Goal: Information Seeking & Learning: Learn about a topic

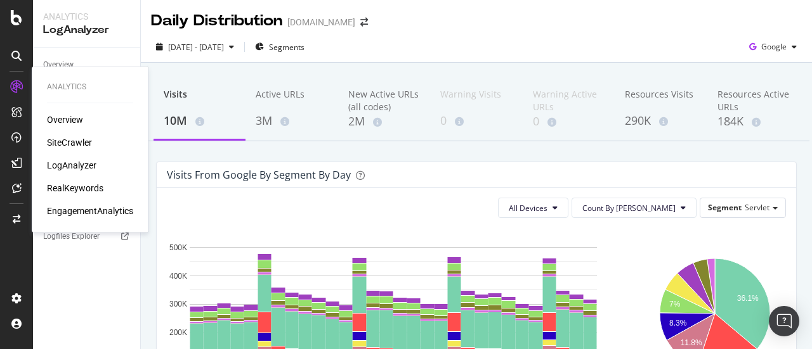
click at [84, 195] on div "Overview SiteCrawler LogAnalyzer RealKeywords EngagementAnalytics" at bounding box center [90, 165] width 86 height 104
click at [96, 186] on div "RealKeywords" at bounding box center [75, 188] width 56 height 13
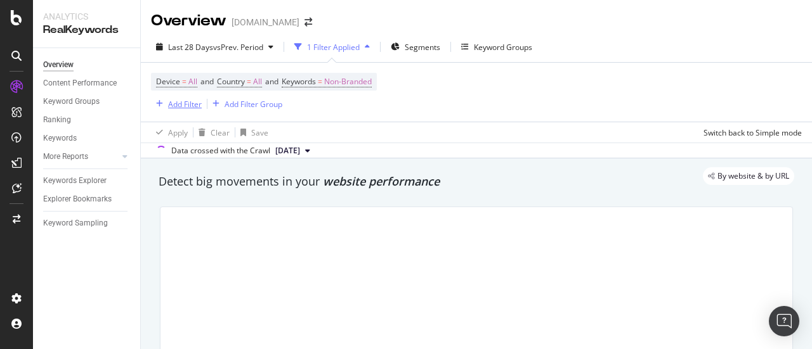
click at [198, 108] on div "Add Filter" at bounding box center [185, 104] width 34 height 11
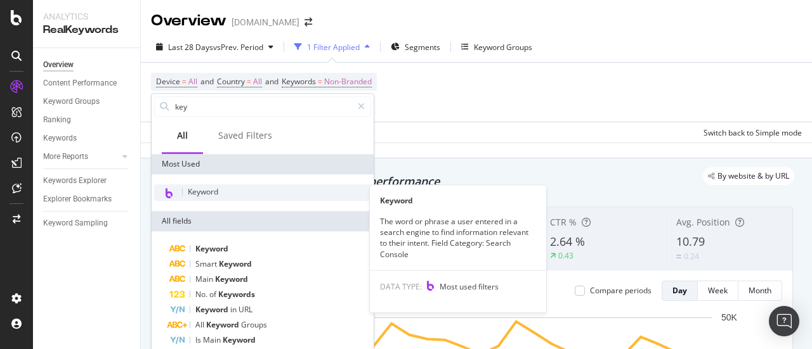
type input "key"
click at [208, 188] on span "Keyword" at bounding box center [203, 191] width 30 height 11
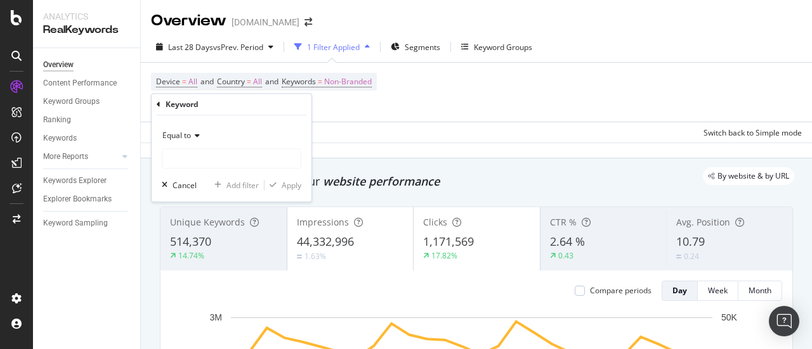
click at [190, 135] on span "Equal to" at bounding box center [176, 135] width 29 height 11
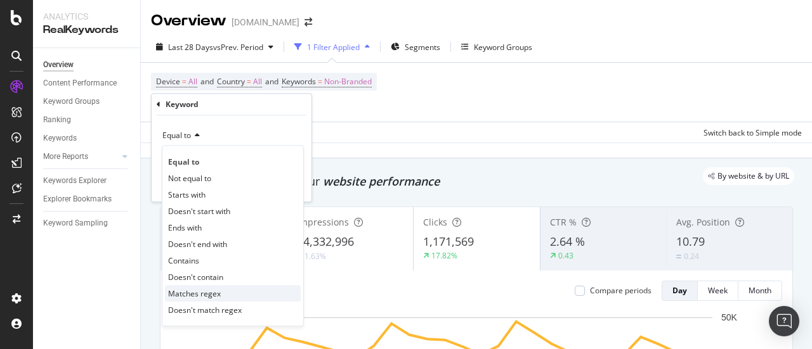
click at [197, 294] on span "Matches regex" at bounding box center [194, 293] width 53 height 11
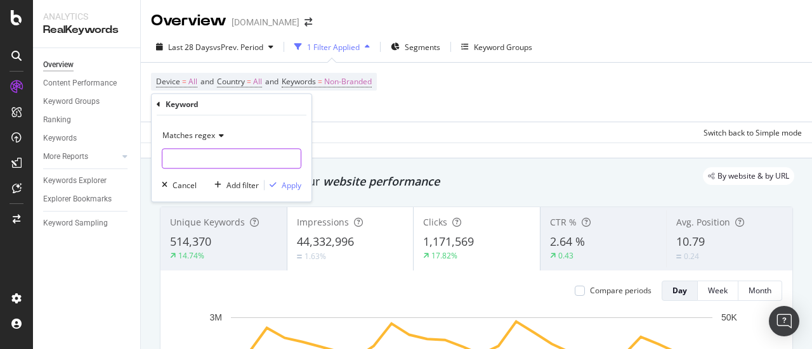
click at [207, 157] on input "text" at bounding box center [231, 158] width 138 height 20
paste input "^(how|what|why|when|where|who|which|can|do|does|is|are|should|could|would|will|…"
type input "^(how|what|why|when|where|who|which|can|do|does|is|are|should|could|would|will|…"
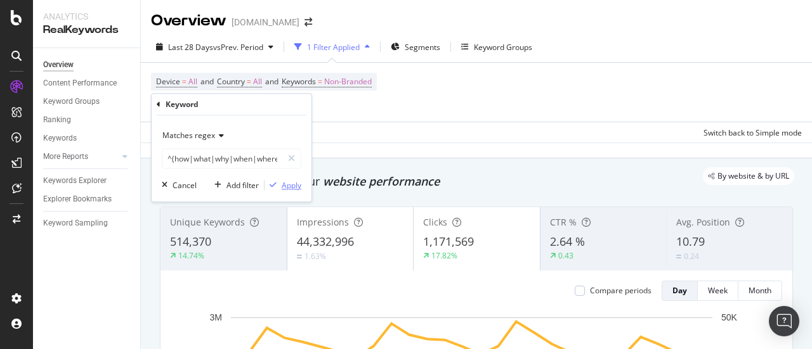
click at [295, 183] on div "Apply" at bounding box center [291, 185] width 20 height 11
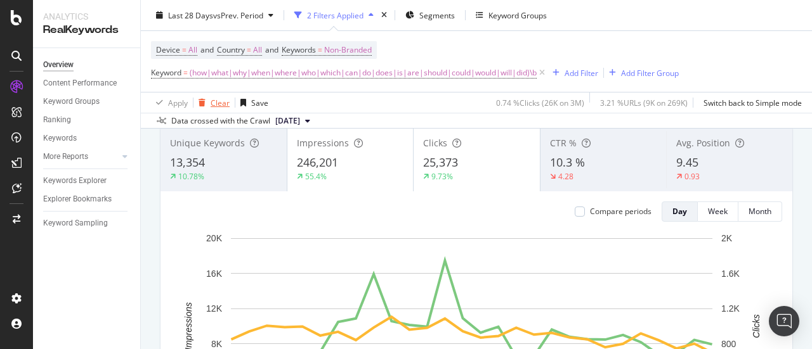
scroll to position [68, 0]
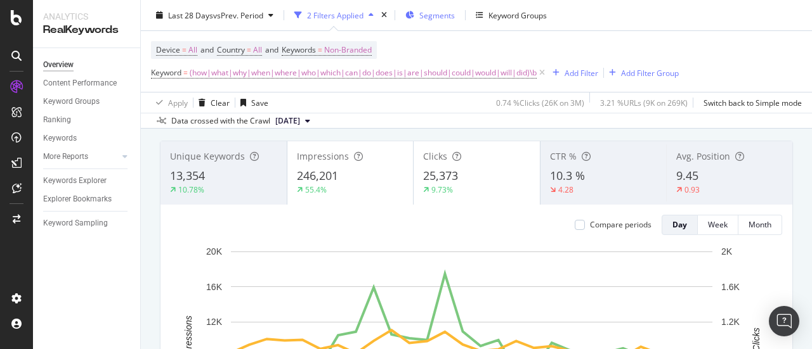
click at [425, 19] on span "Segments" at bounding box center [437, 15] width 36 height 11
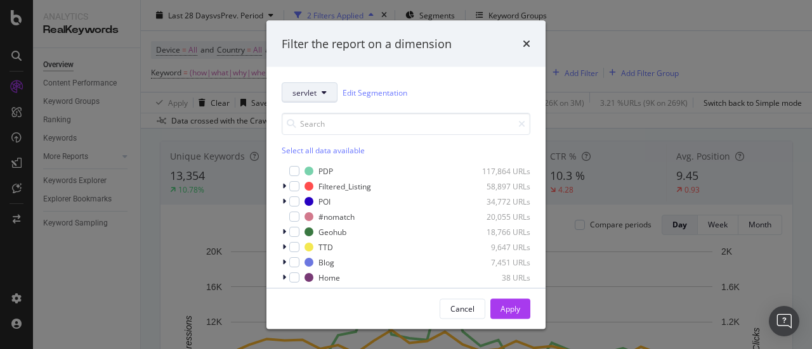
click at [324, 93] on icon "modal" at bounding box center [323, 93] width 5 height 8
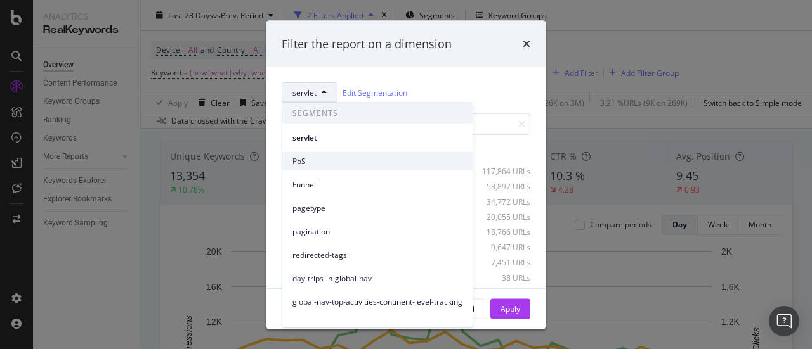
click at [345, 165] on span "PoS" at bounding box center [377, 160] width 170 height 11
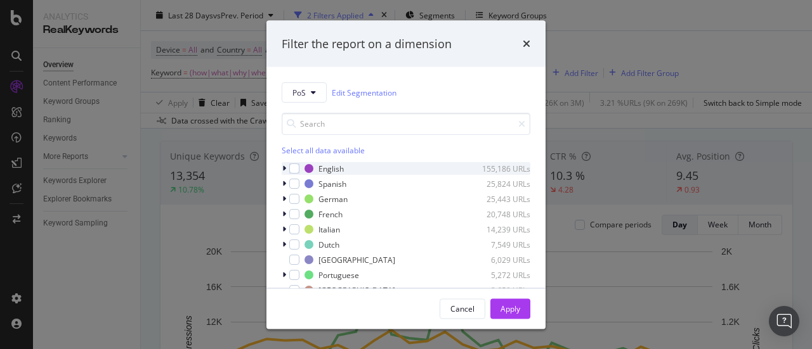
click at [286, 169] on div "modal" at bounding box center [285, 168] width 8 height 13
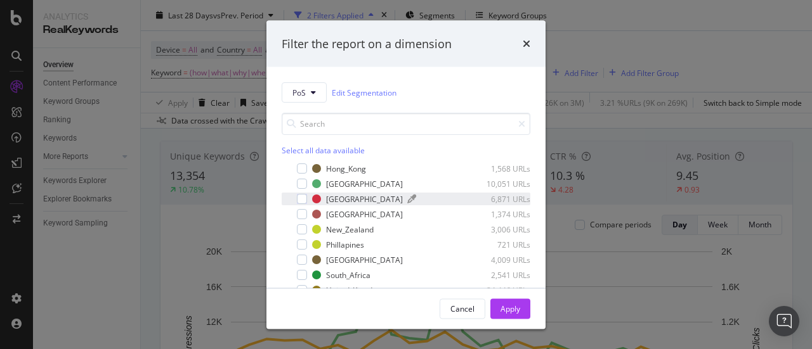
scroll to position [67, 0]
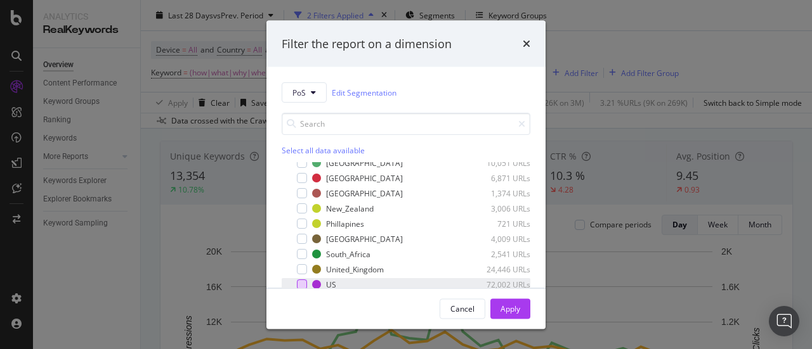
click at [302, 280] on div "modal" at bounding box center [302, 285] width 10 height 10
click at [507, 309] on div "Apply" at bounding box center [510, 308] width 20 height 11
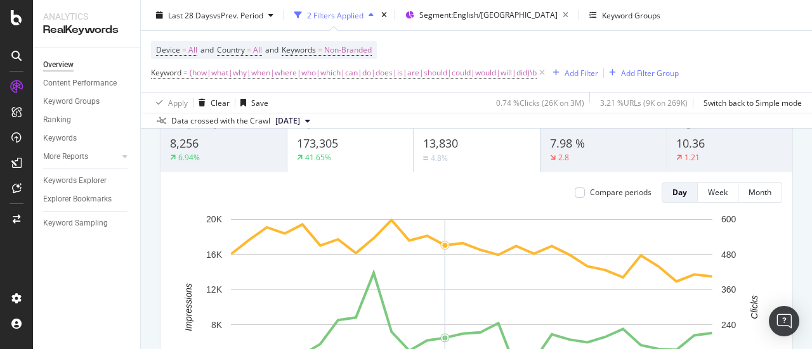
scroll to position [96, 0]
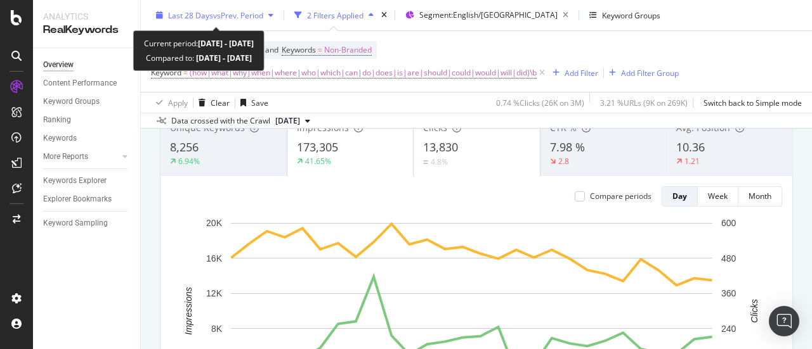
click at [248, 22] on div "Last 28 Days vs Prev. Period" at bounding box center [214, 15] width 127 height 19
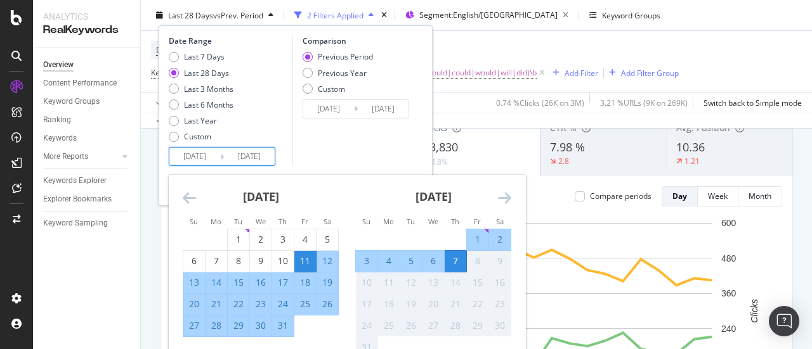
click at [195, 149] on input "[DATE]" at bounding box center [194, 157] width 51 height 18
click at [231, 230] on div "1" at bounding box center [239, 240] width 22 height 21
type input "[DATE]"
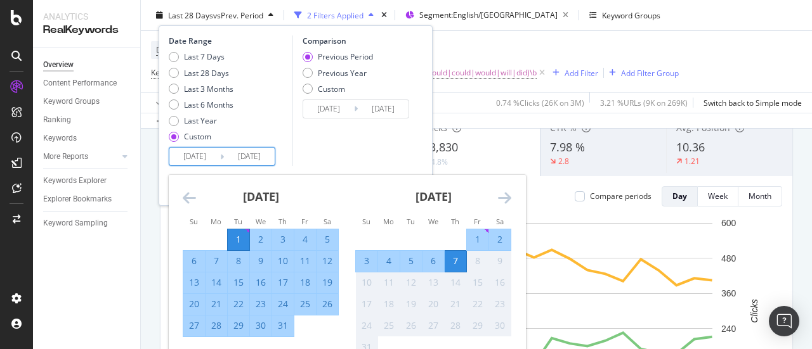
click at [284, 327] on div "31" at bounding box center [283, 326] width 22 height 13
type input "[DATE]"
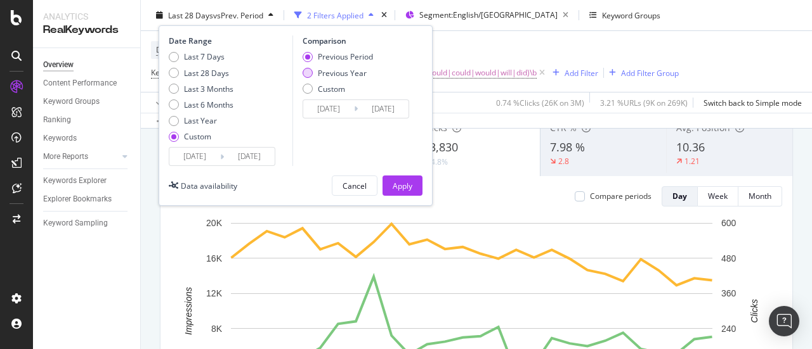
click at [348, 77] on div "Previous Year" at bounding box center [342, 72] width 49 height 11
type input "[DATE]"
click at [400, 190] on div "Apply" at bounding box center [402, 185] width 20 height 11
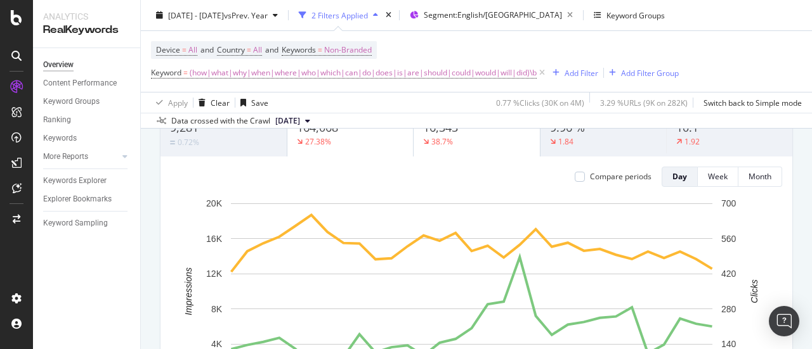
scroll to position [84, 0]
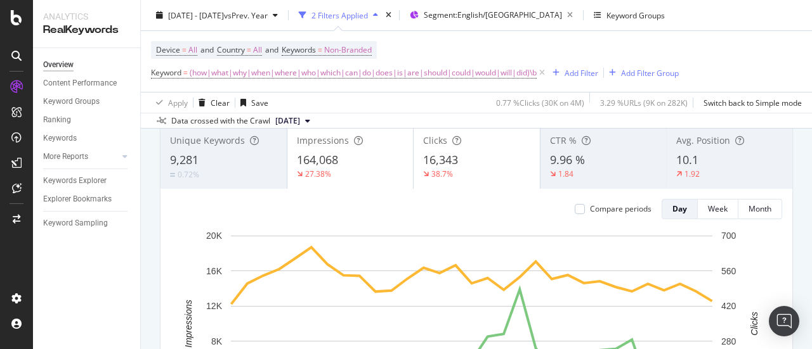
click at [444, 184] on div "Clicks 16,343 38.7%" at bounding box center [476, 157] width 126 height 57
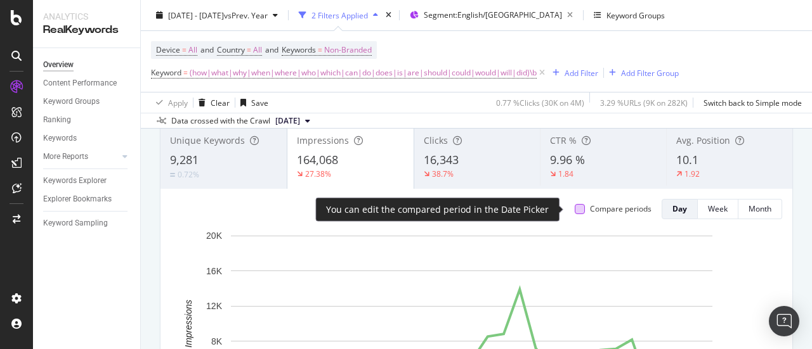
click at [574, 206] on div at bounding box center [579, 209] width 10 height 10
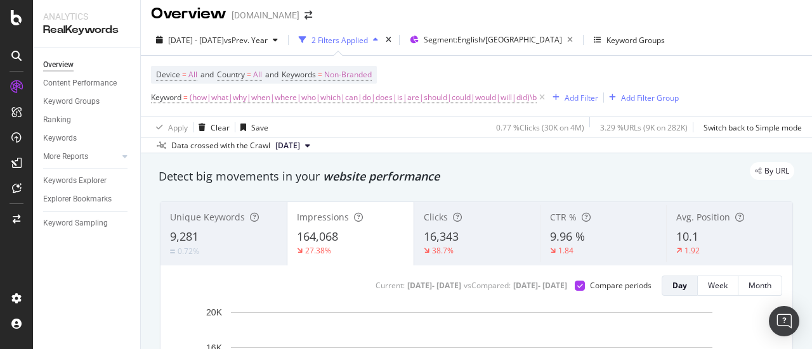
scroll to position [0, 0]
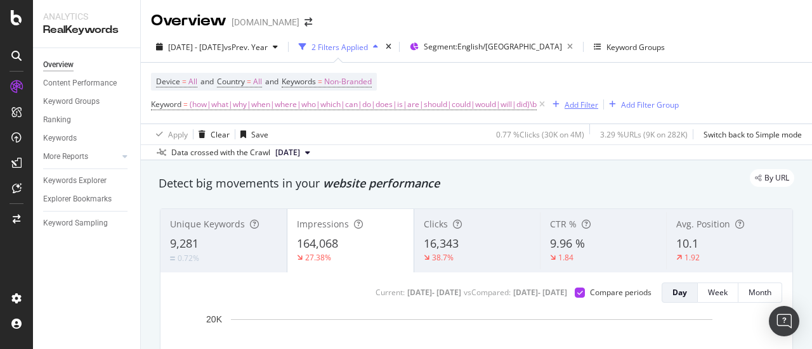
click at [586, 108] on div "Add Filter" at bounding box center [581, 105] width 34 height 11
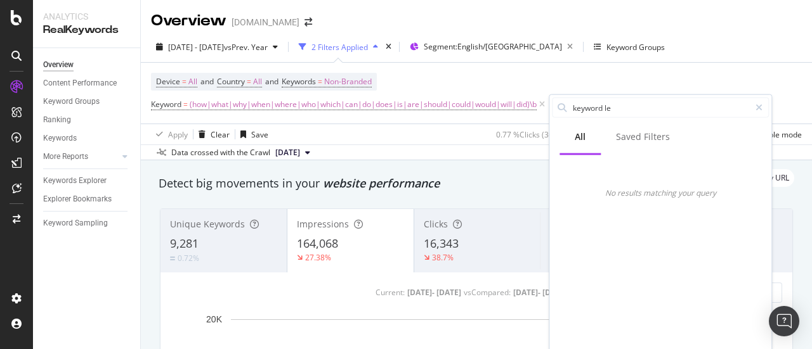
type input "keyword l"
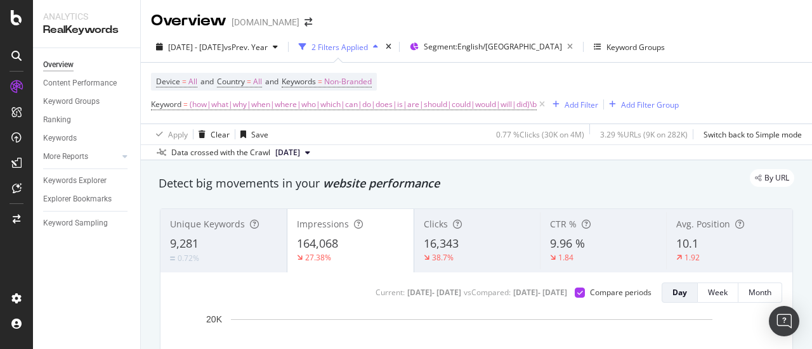
click at [631, 82] on div "Device = All and Country = All and Keywords = Non-Branded Keyword = (how|what|w…" at bounding box center [414, 93] width 527 height 41
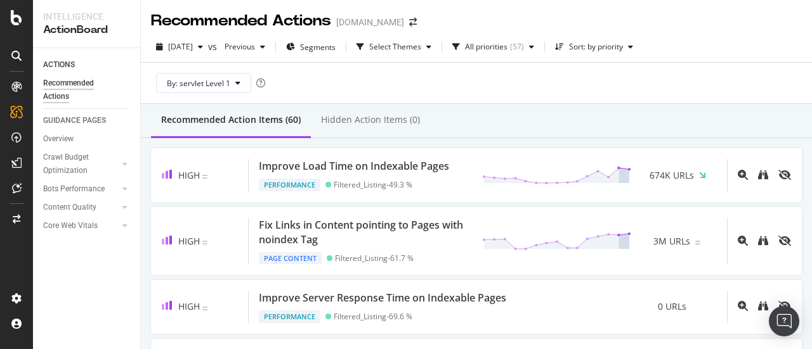
scroll to position [293, 0]
